Goal: Book appointment/travel/reservation

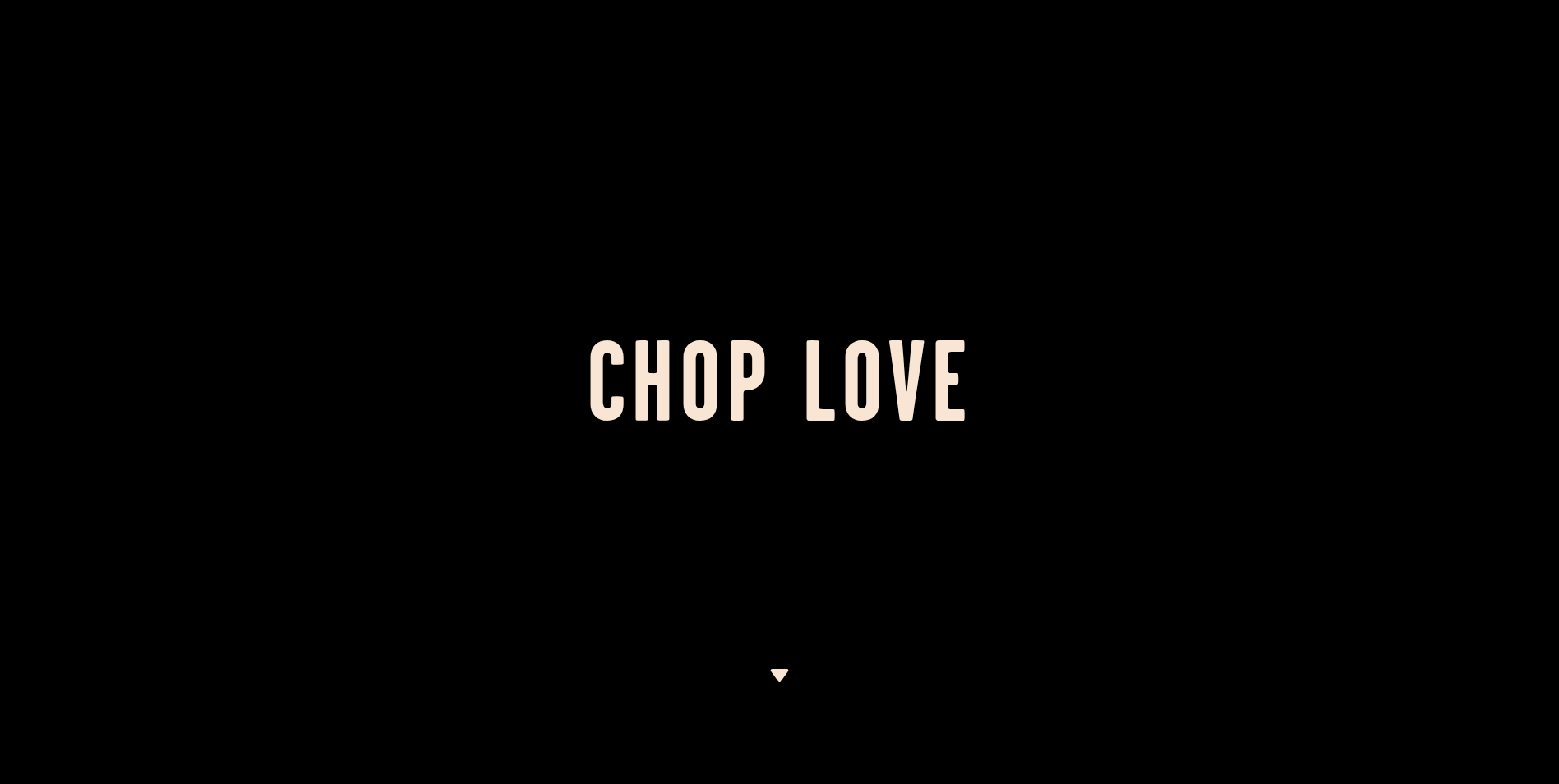
click at [954, 350] on h1 "Chop Love" at bounding box center [780, 392] width 1559 height 90
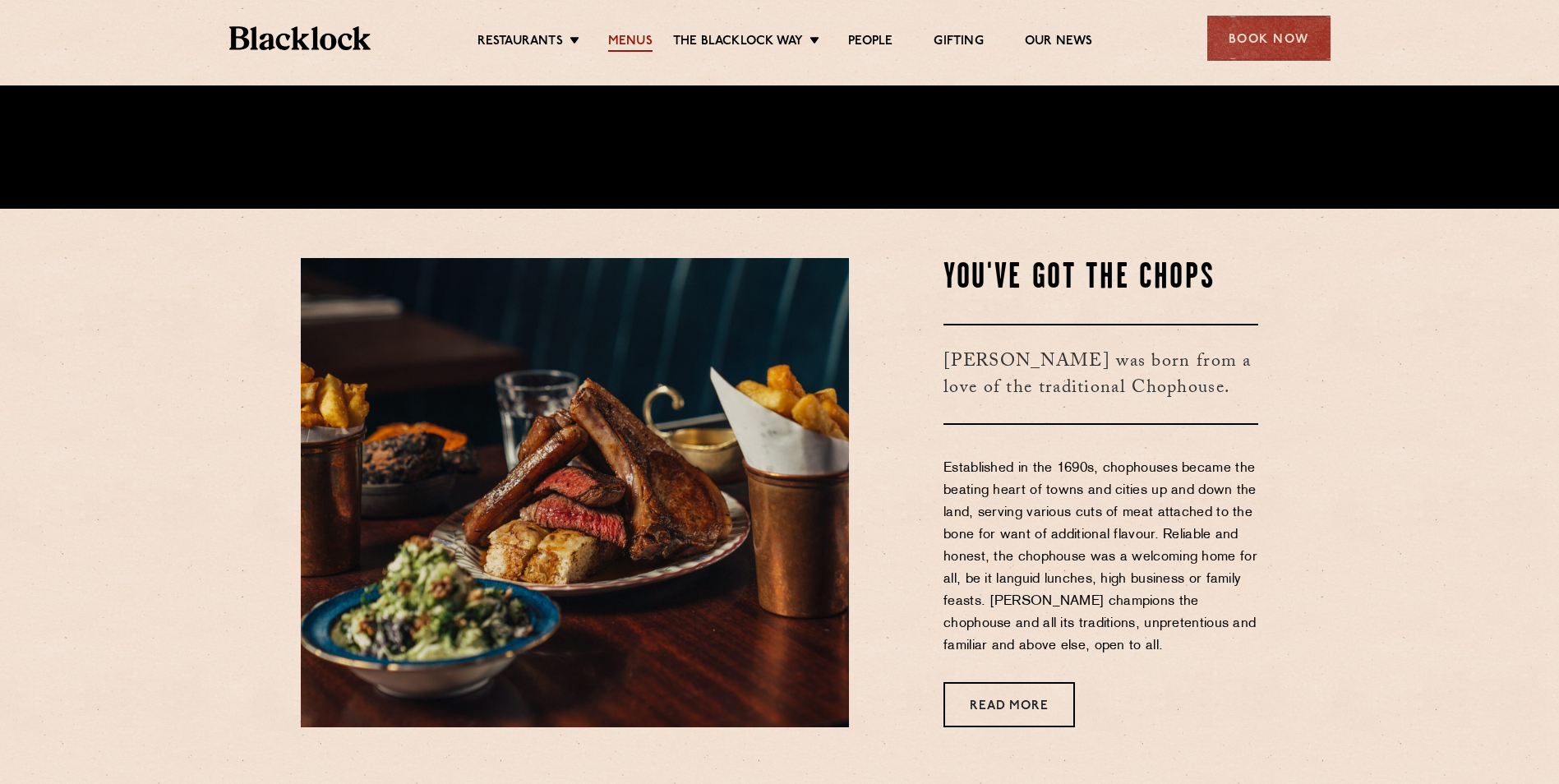
click at [637, 34] on link "Menus" at bounding box center [629, 42] width 44 height 18
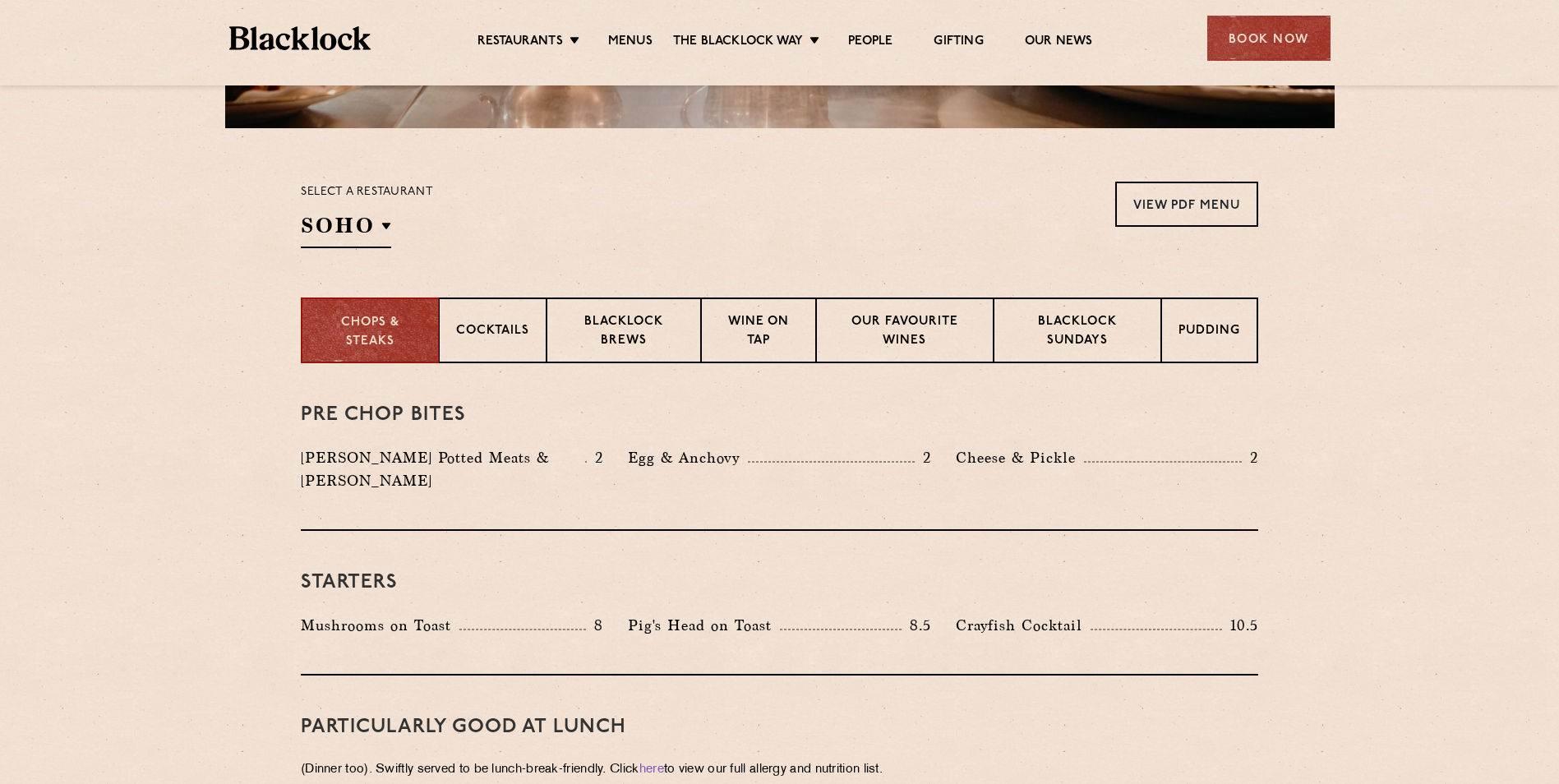
scroll to position [493, 0]
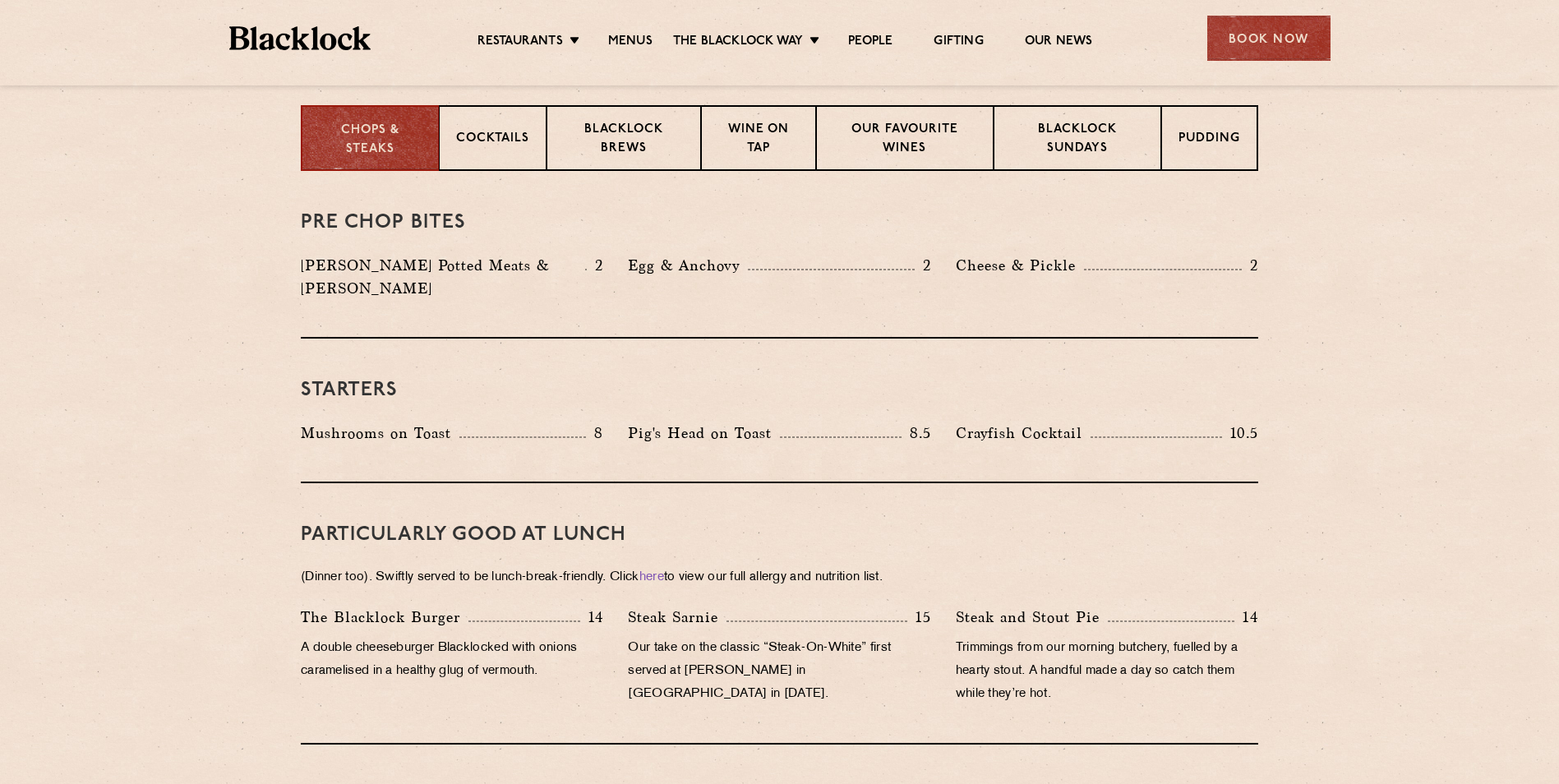
scroll to position [685, 0]
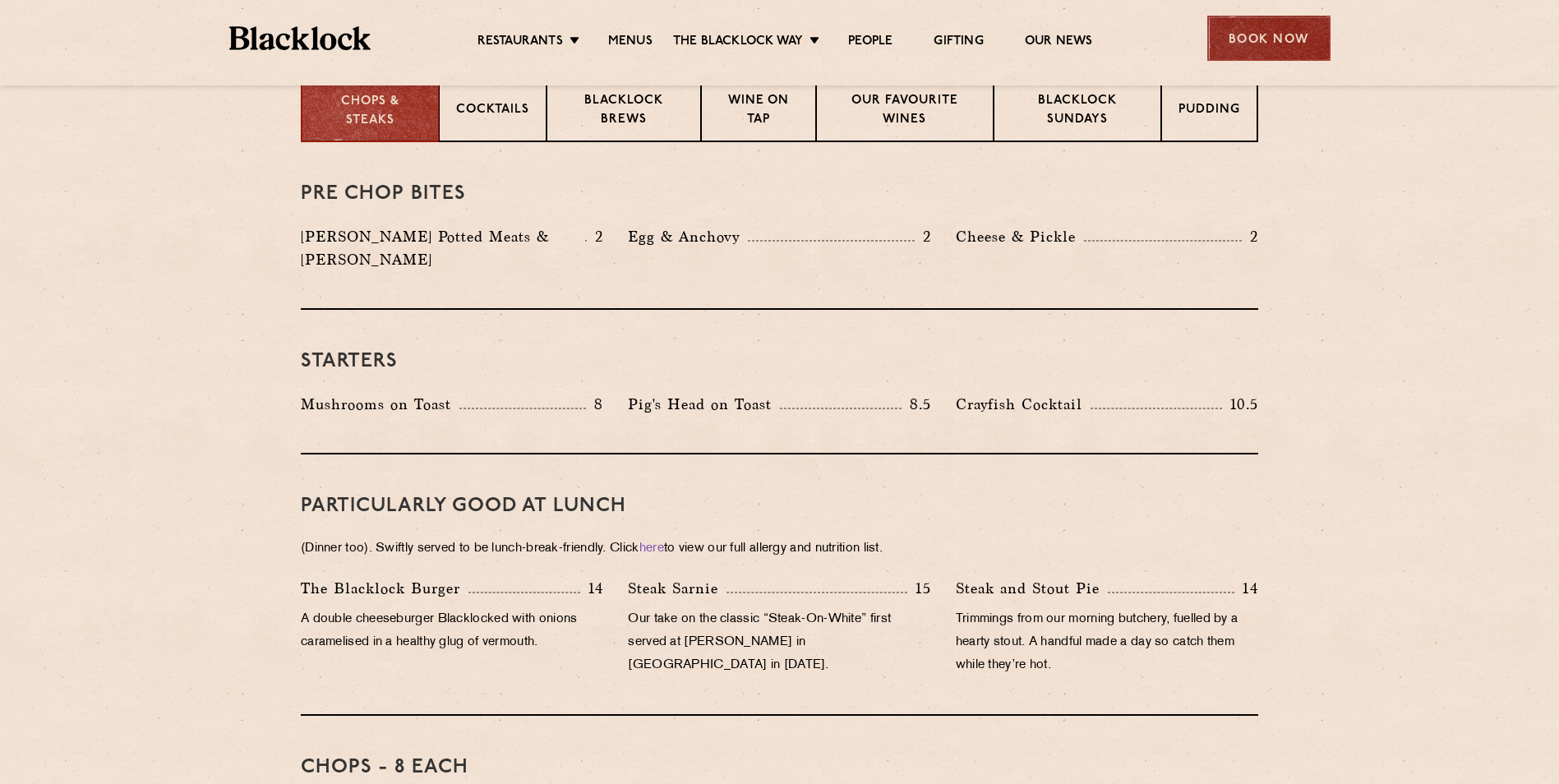
click at [1283, 25] on div "Book Now" at bounding box center [1268, 38] width 123 height 45
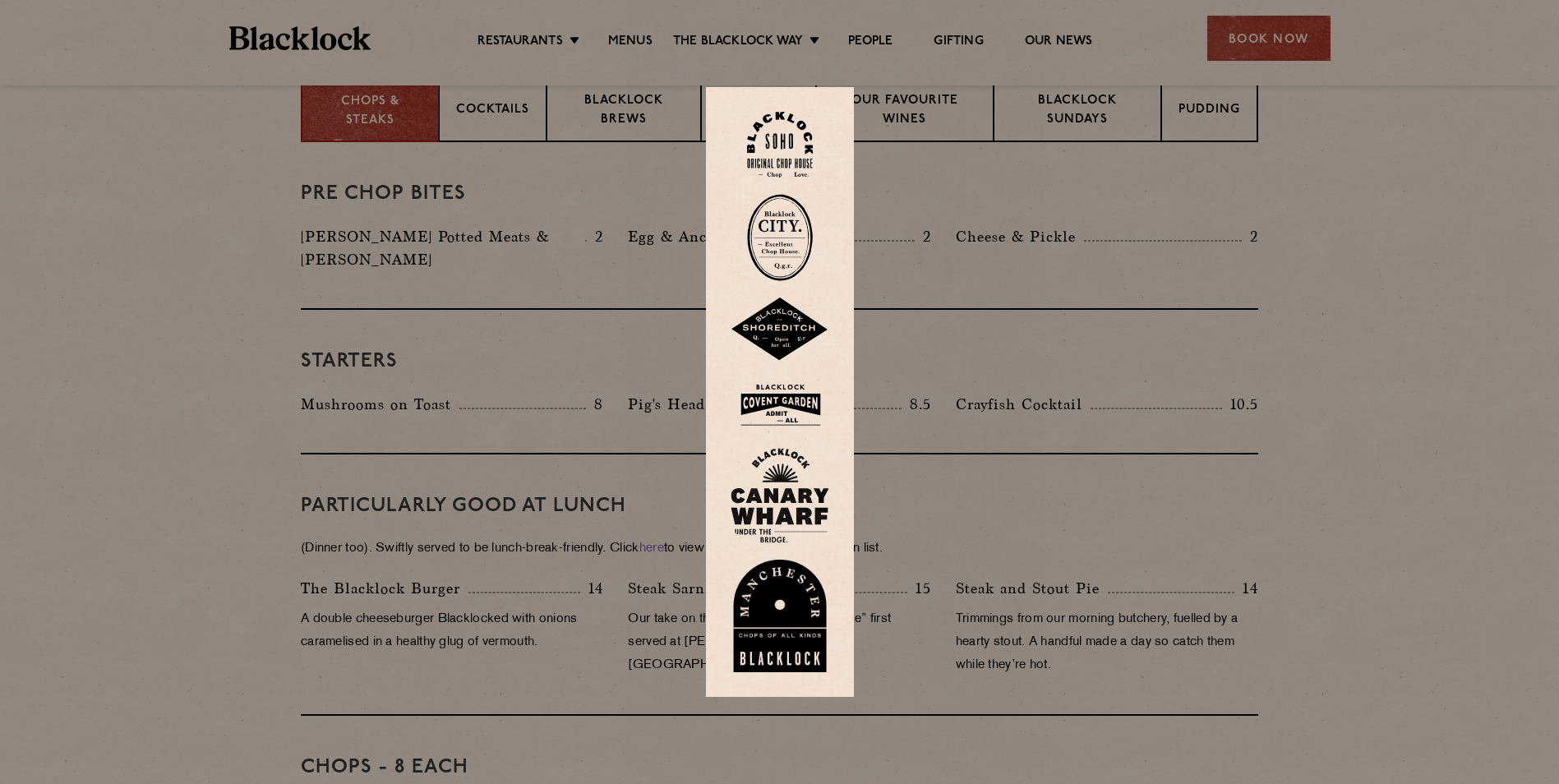
click at [791, 241] on img at bounding box center [780, 237] width 66 height 87
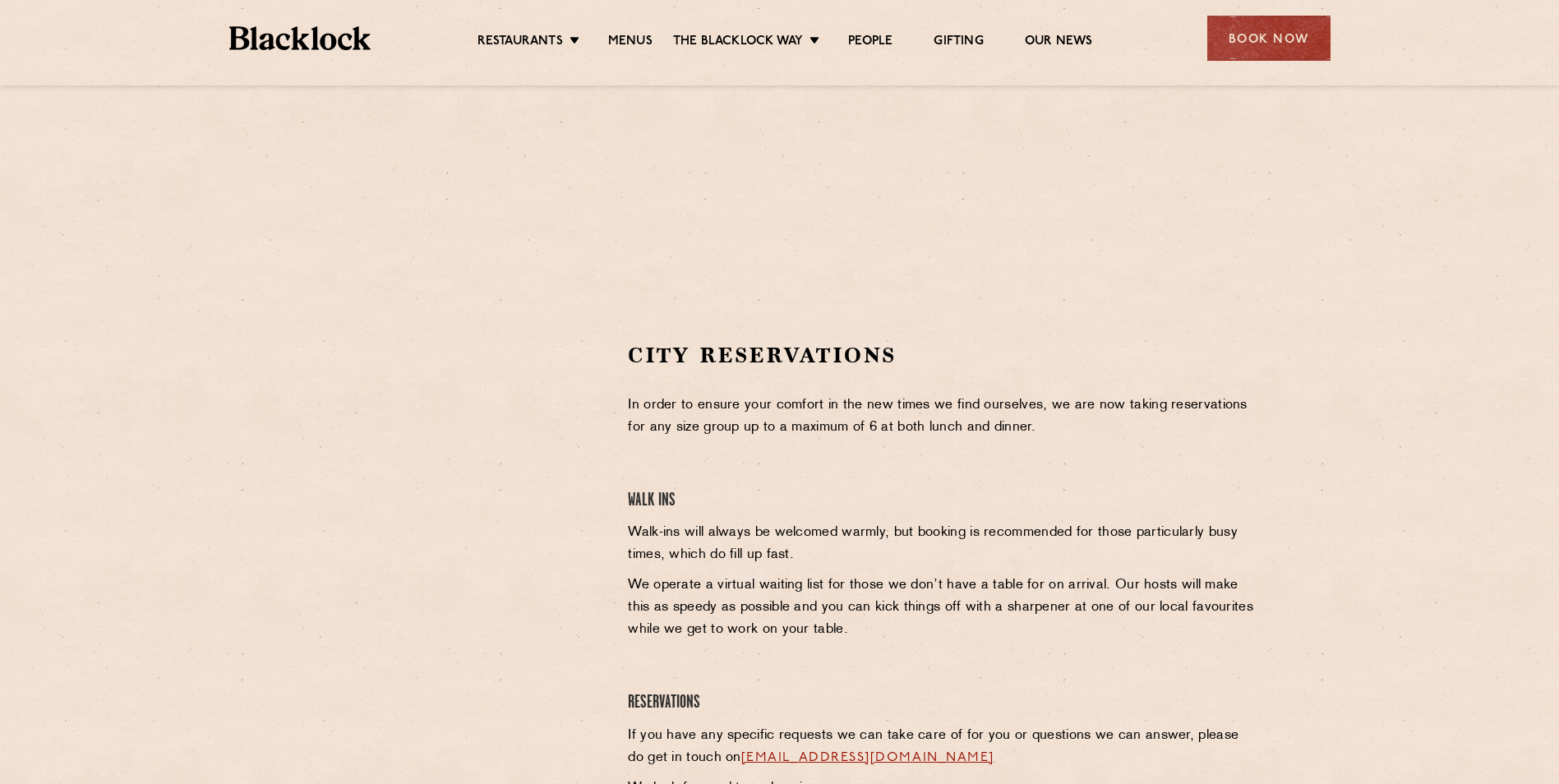
scroll to position [329, 0]
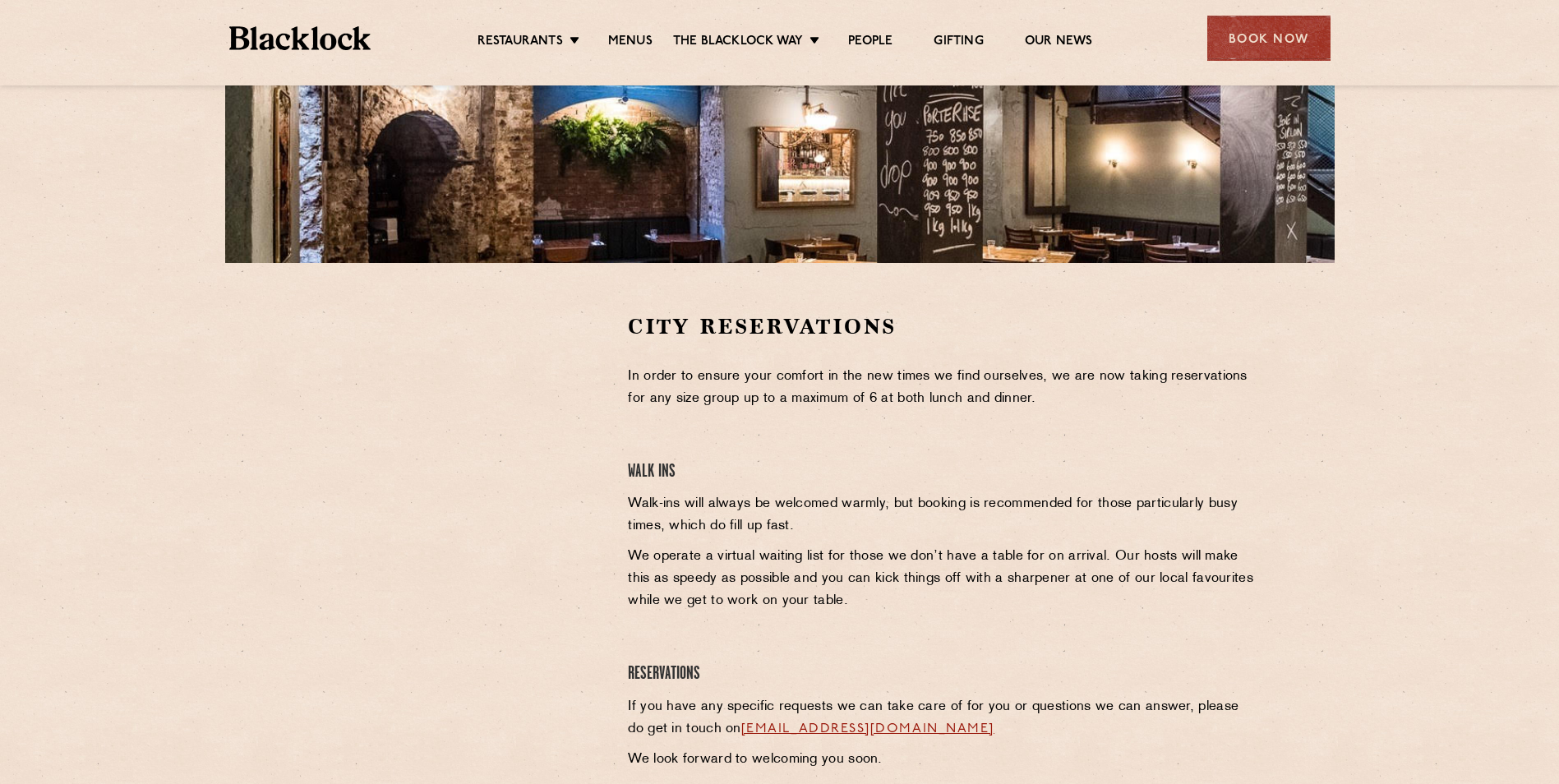
click at [866, 400] on p "In order to ensure your comfort in the new times we find ourselves, we are now …" at bounding box center [944, 387] width 630 height 44
click at [625, 43] on link "Menus" at bounding box center [629, 42] width 44 height 18
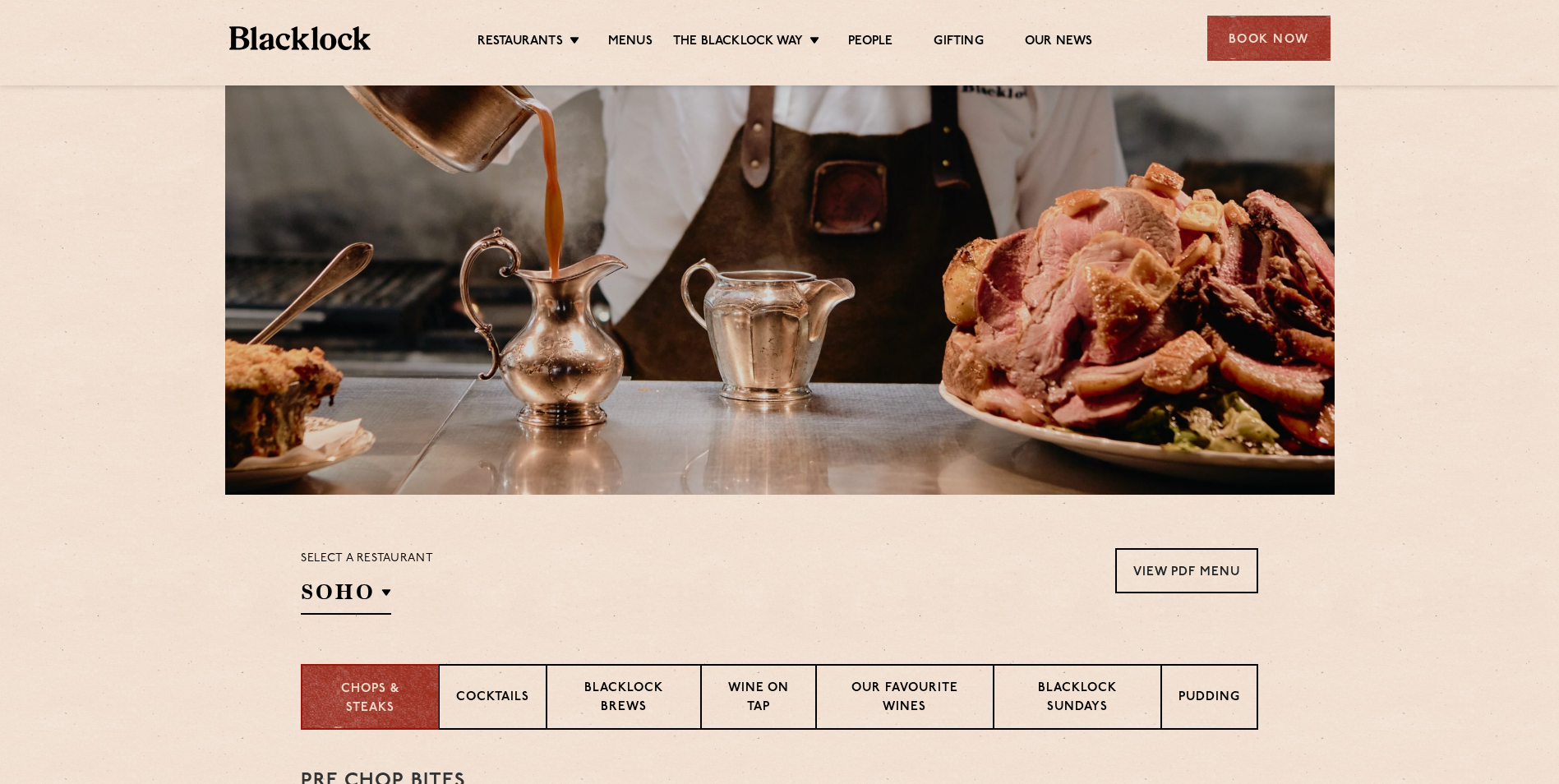
scroll to position [493, 0]
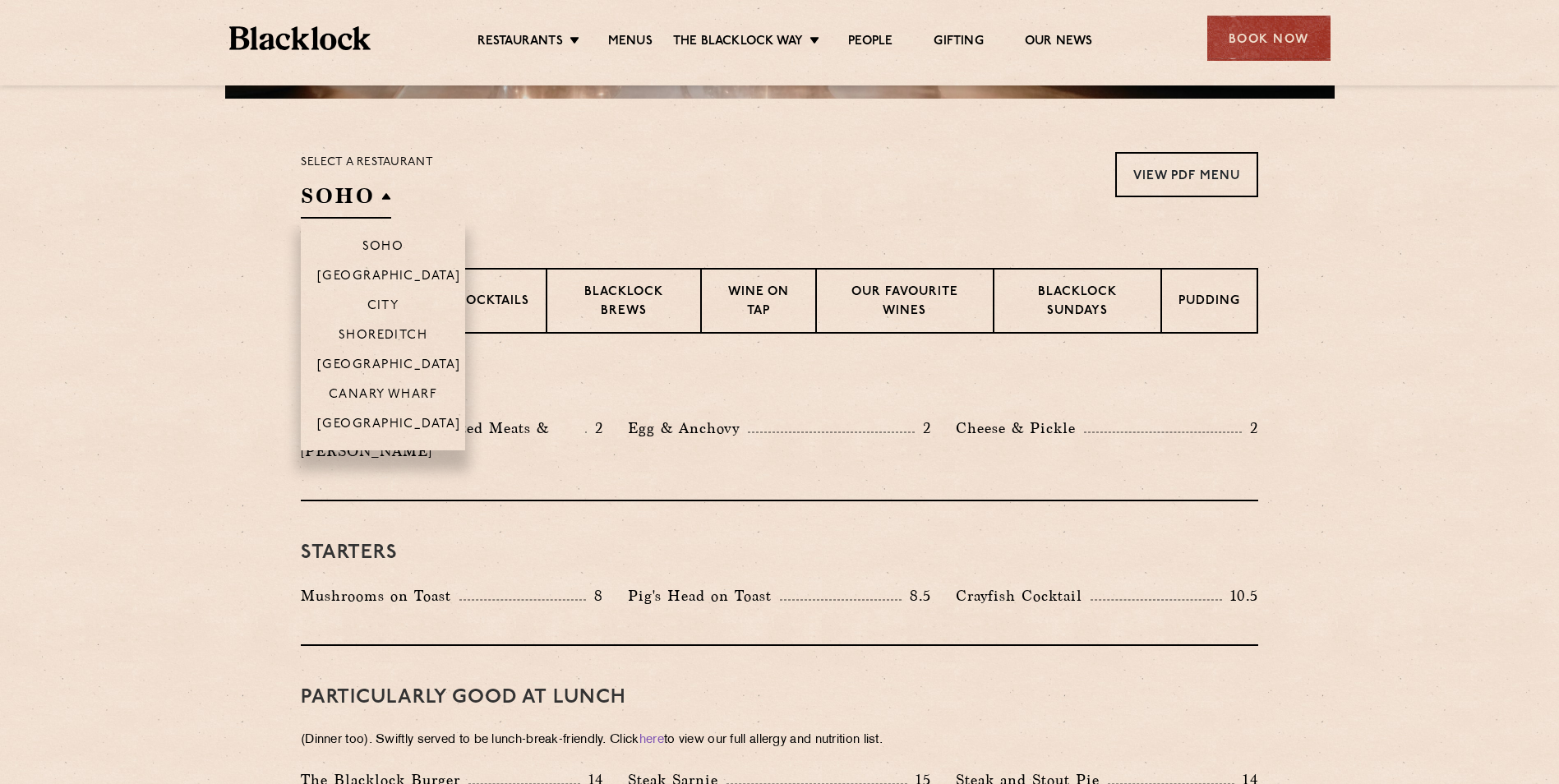
click at [335, 204] on h2 "SOHO" at bounding box center [346, 200] width 90 height 37
click at [382, 295] on li "City" at bounding box center [383, 305] width 164 height 30
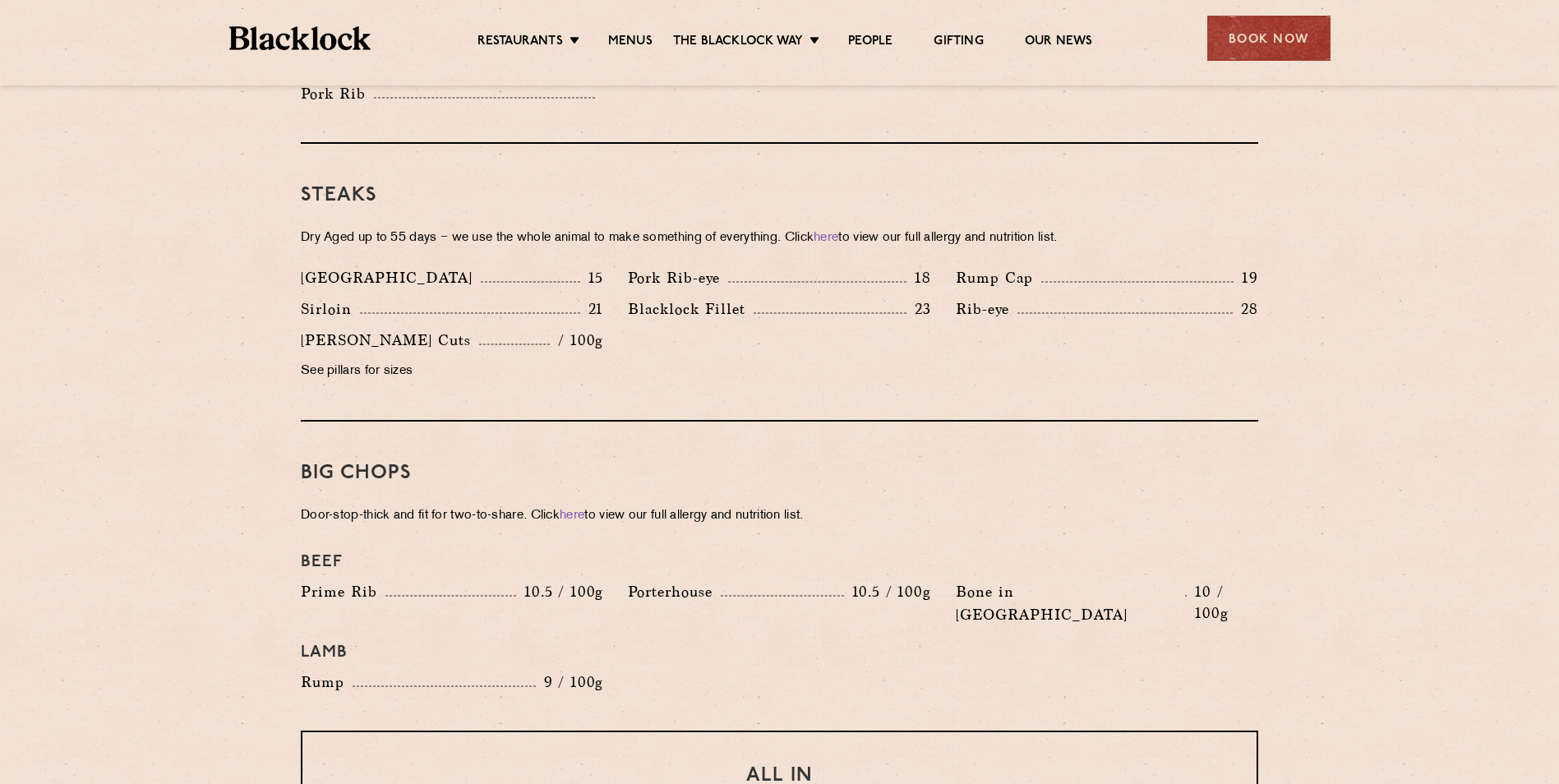
scroll to position [1726, 0]
